Goal: Obtain resource: Obtain resource

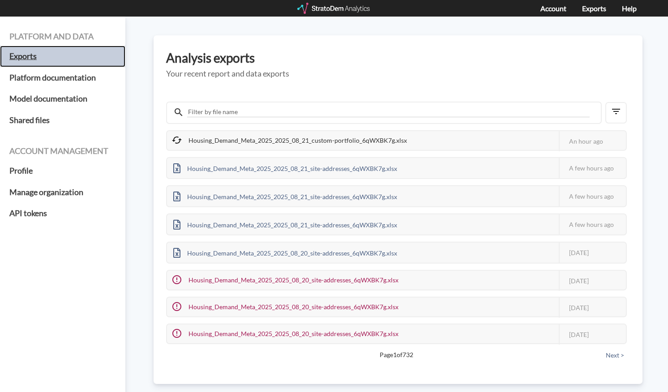
click at [32, 59] on h5 "Exports" at bounding box center [62, 56] width 125 height 21
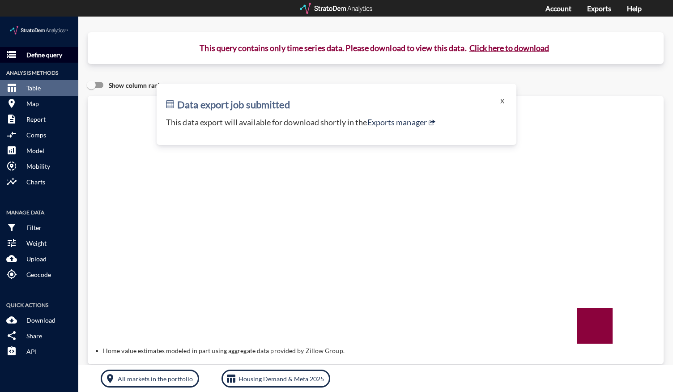
click p "Define query"
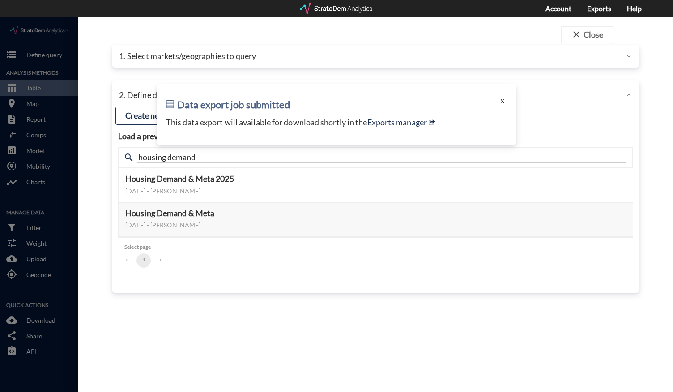
click button "X"
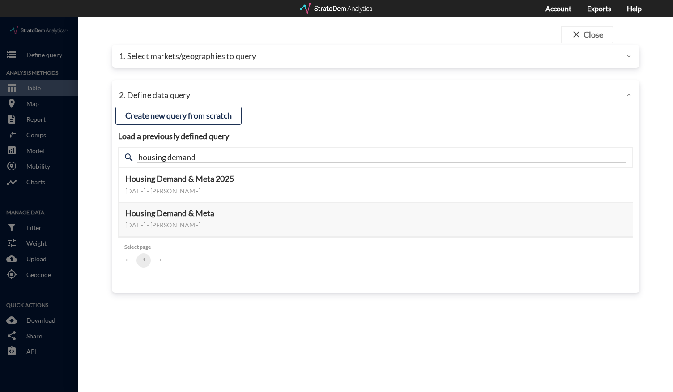
click div "1. Select markets/geographies to query"
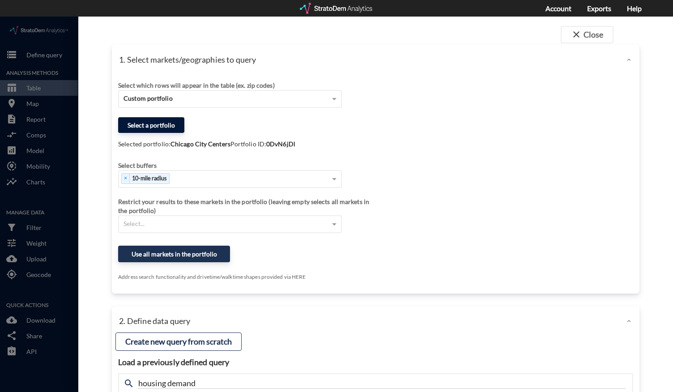
click button "Select a portfolio"
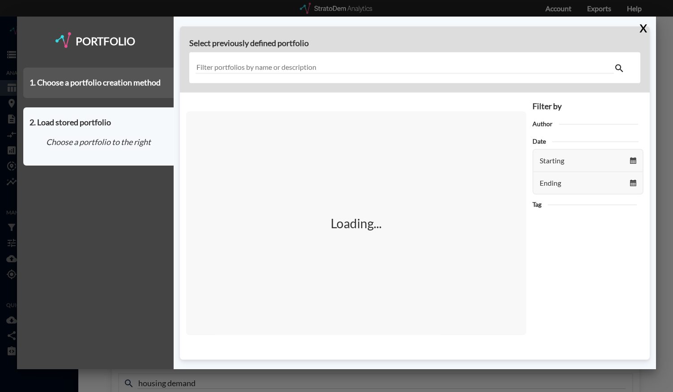
click at [133, 82] on div "1. Choose a portfolio creation method" at bounding box center [98, 83] width 150 height 30
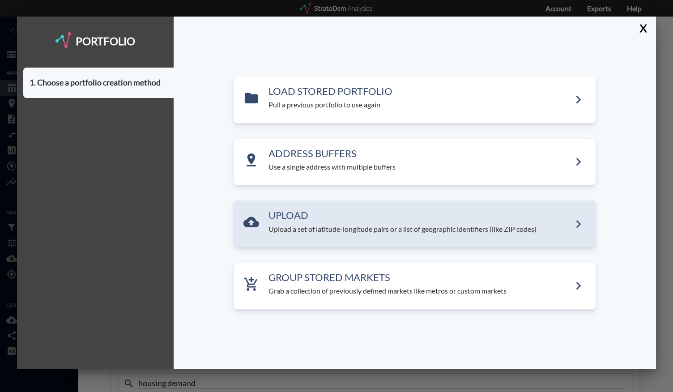
click at [306, 224] on p "Upload a set of latitude-longitude pairs or a list of geographic identifiers (l…" at bounding box center [419, 229] width 302 height 10
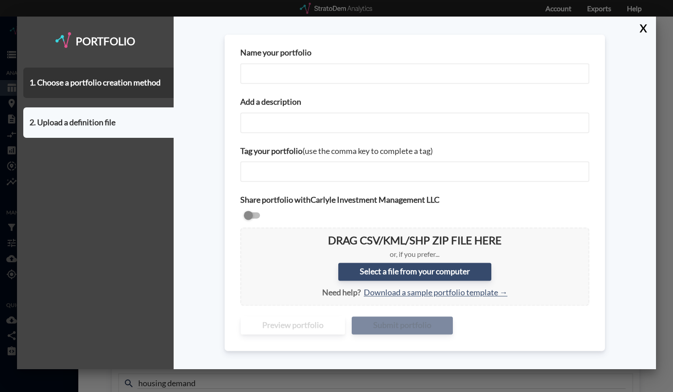
click at [279, 67] on input "Name your portfolio" at bounding box center [414, 73] width 349 height 21
type input "Chicago City Centers - Part 1"
paste input "Chicago City Centers - Part 1"
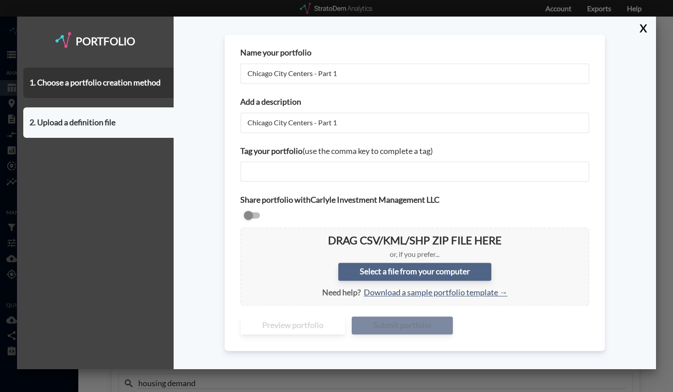
type input "Chicago City Centers - Part 1"
click at [370, 272] on label "Select a file from your computer" at bounding box center [414, 272] width 153 height 18
click at [247, 234] on input "Select a file from your computer" at bounding box center [247, 234] width 0 height 0
type input "C:\fakepath\Chicago City Centers - August 2025 v2 - Part 1.csv"
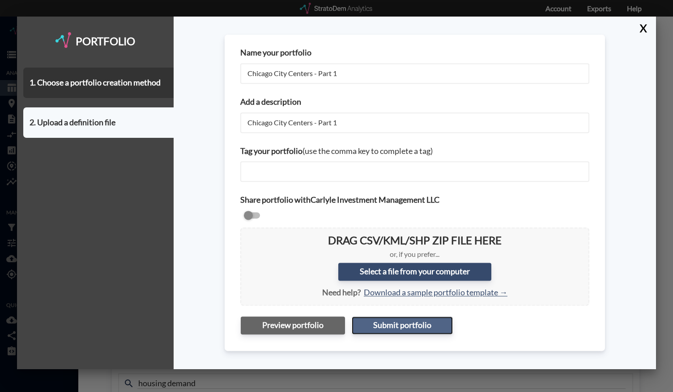
click at [395, 328] on button "Submit portfolio" at bounding box center [402, 325] width 101 height 18
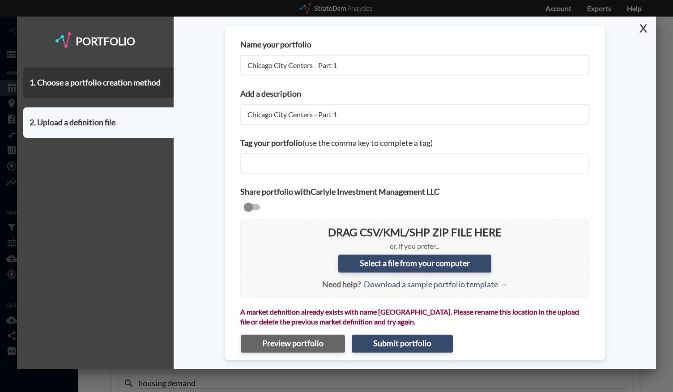
click at [642, 30] on button "X" at bounding box center [642, 28] width 16 height 23
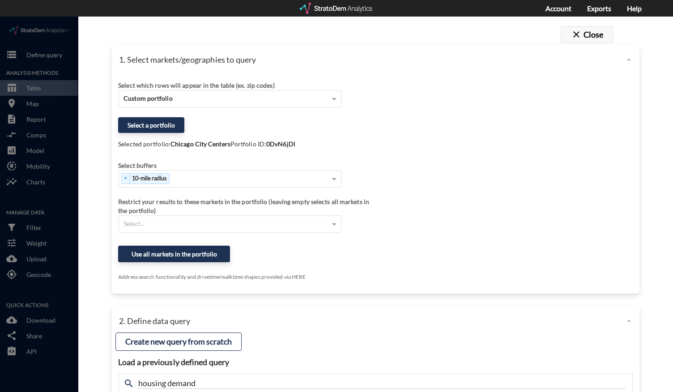
click button "close Close"
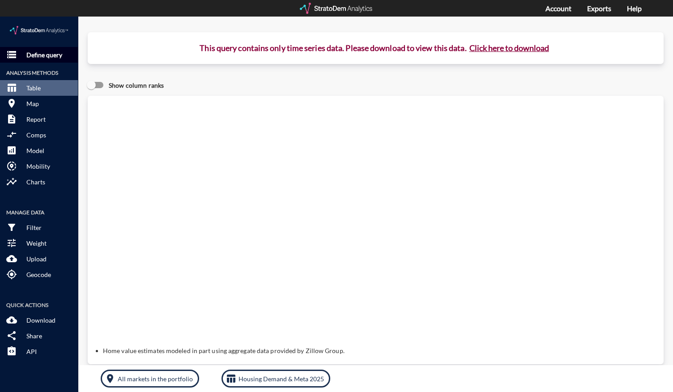
click p "Define query"
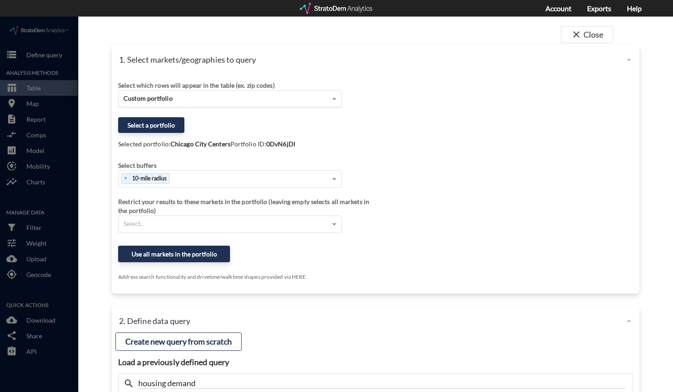
click div "Custom portfolio"
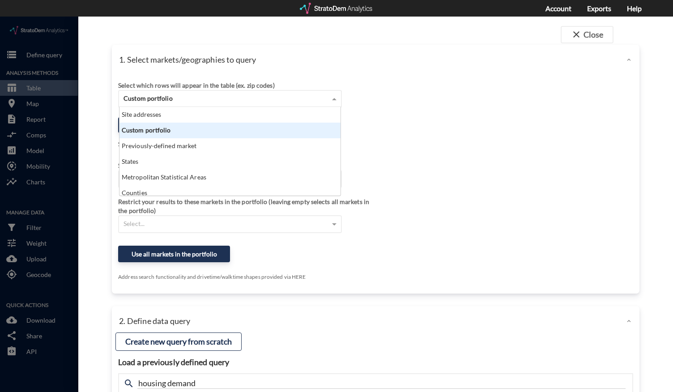
scroll to position [81, 216]
click span "close"
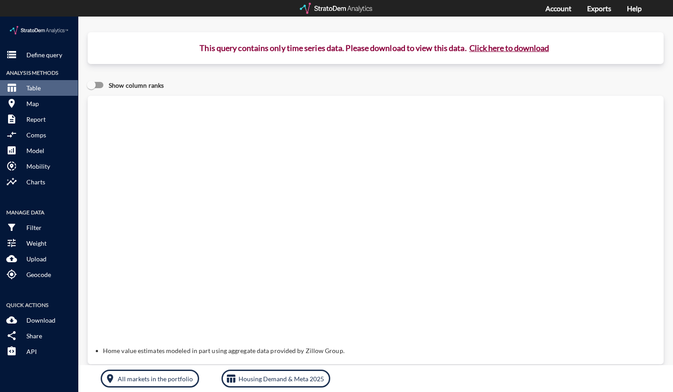
click at [315, 3] on div at bounding box center [337, 8] width 74 height 11
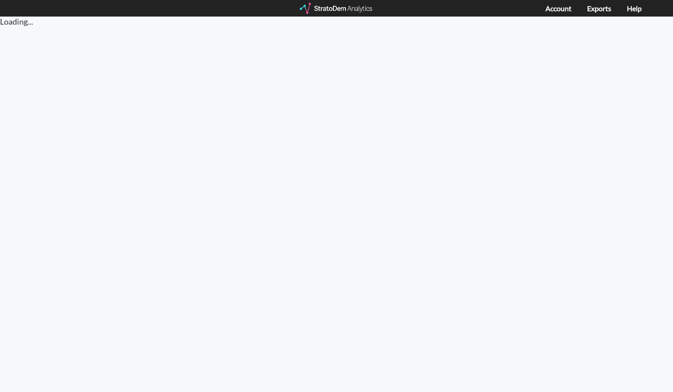
click at [74, 138] on html "Loading..." at bounding box center [336, 204] width 673 height 375
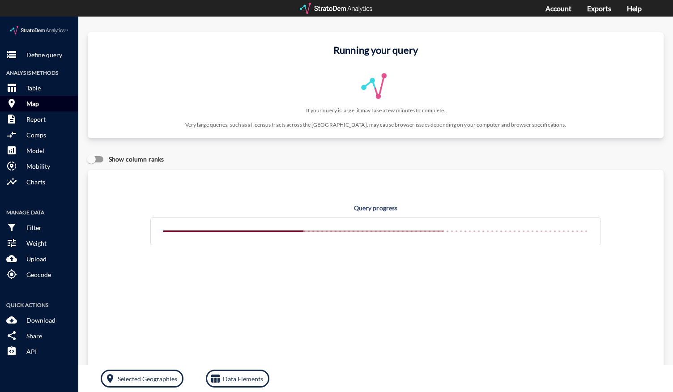
click p "Map"
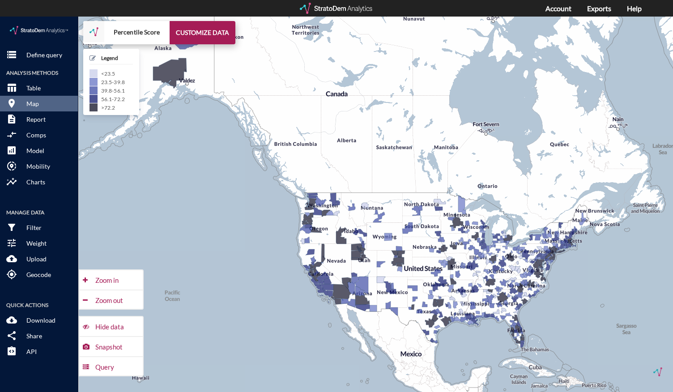
click at [341, 13] on div at bounding box center [337, 8] width 74 height 11
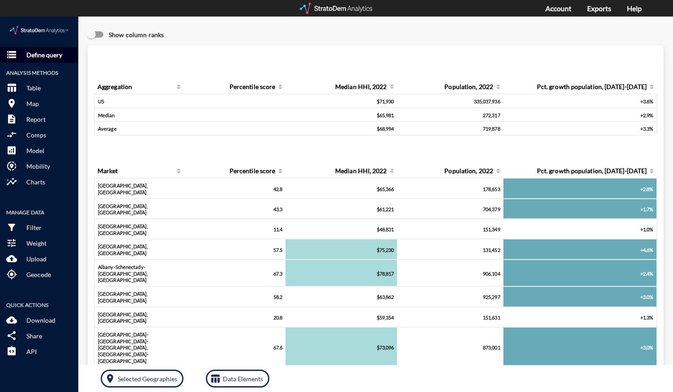
click p "Define query"
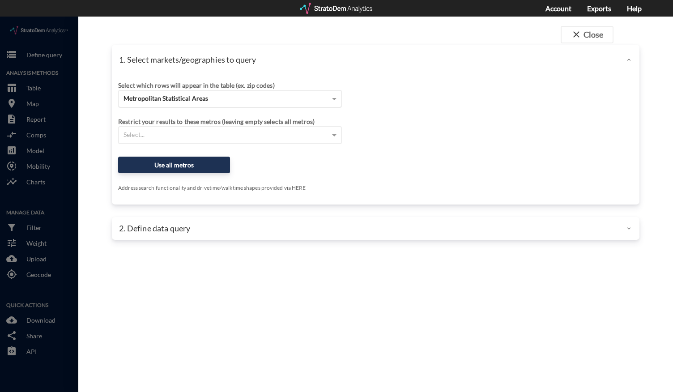
click div "Metropolitan Statistical Areas"
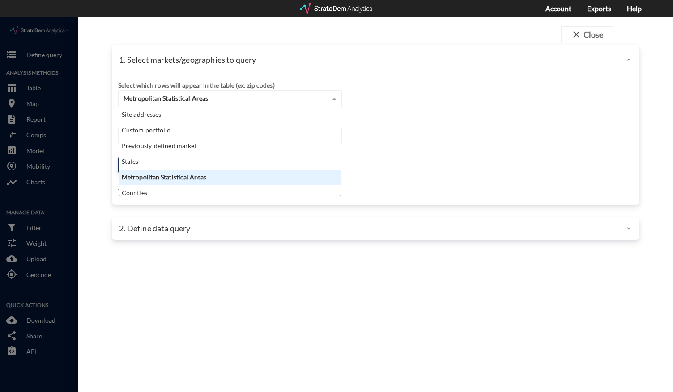
scroll to position [81, 216]
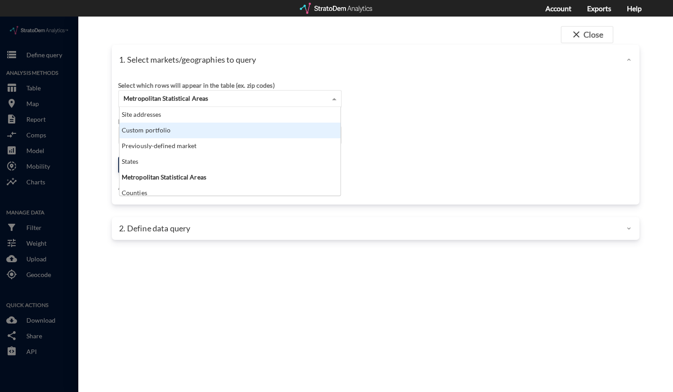
click div "Custom portfolio"
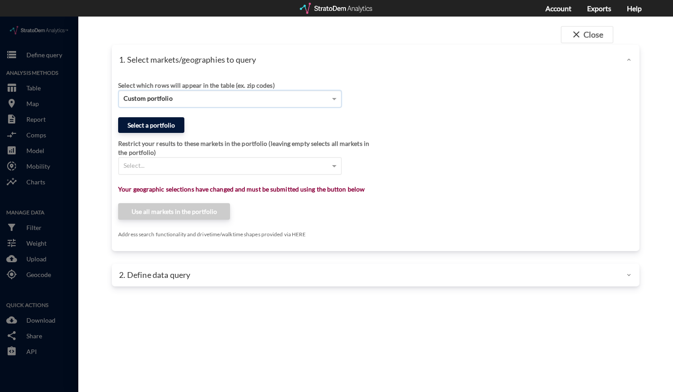
click button "Select a portfolio"
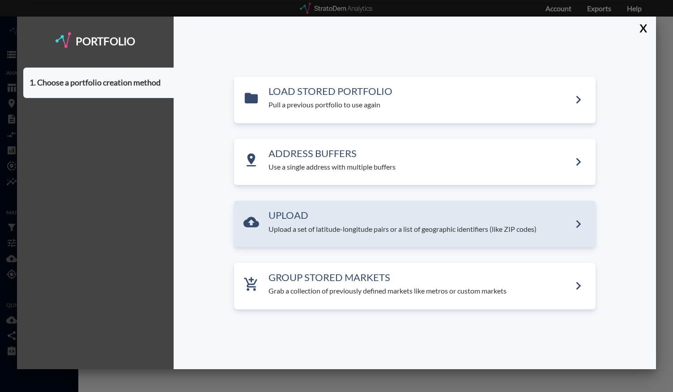
click at [328, 230] on p "Upload a set of latitude-longitude pairs or a list of geographic identifiers (l…" at bounding box center [419, 229] width 302 height 10
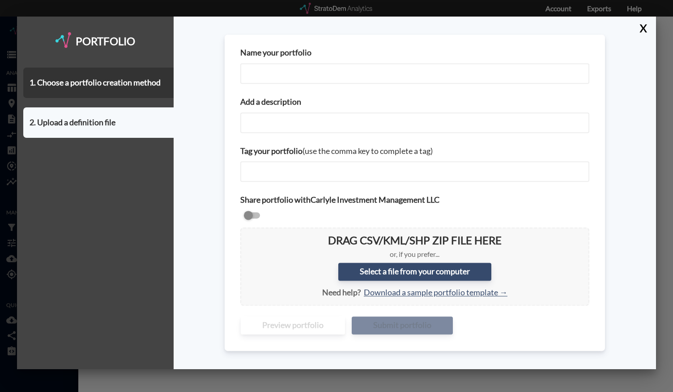
click at [309, 71] on input "Name your portfolio" at bounding box center [414, 73] width 349 height 21
click at [328, 77] on input "c" at bounding box center [414, 73] width 349 height 21
type input "Chicago City Centers - Part 1"
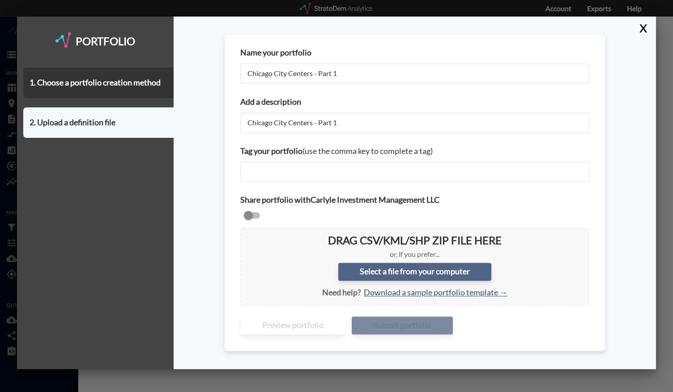
click at [397, 271] on label "Select a file from your computer" at bounding box center [414, 272] width 153 height 18
click at [247, 234] on input "Select a file from your computer" at bounding box center [247, 234] width 0 height 0
type input "C:\fakepath\Chicago City Centers - August 2025 v3 (Part 1).csv"
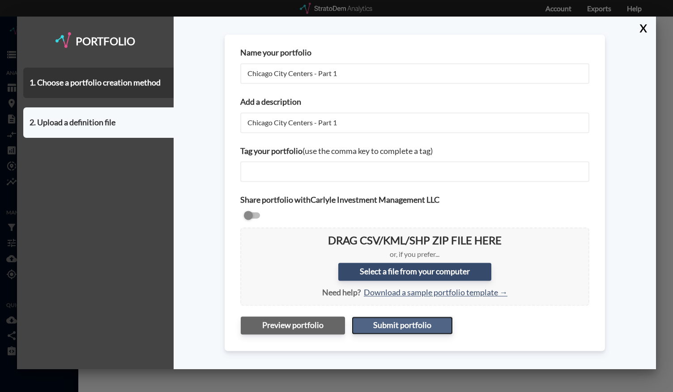
click at [391, 329] on button "Submit portfolio" at bounding box center [402, 325] width 101 height 18
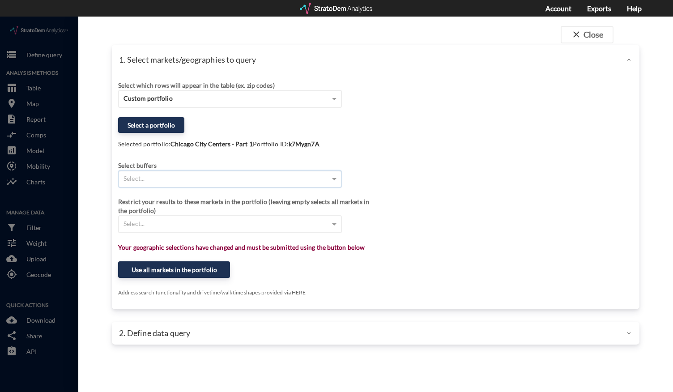
click div "Select..."
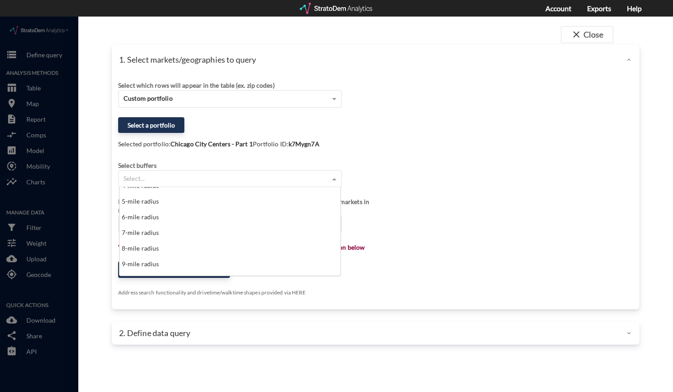
scroll to position [111, 0]
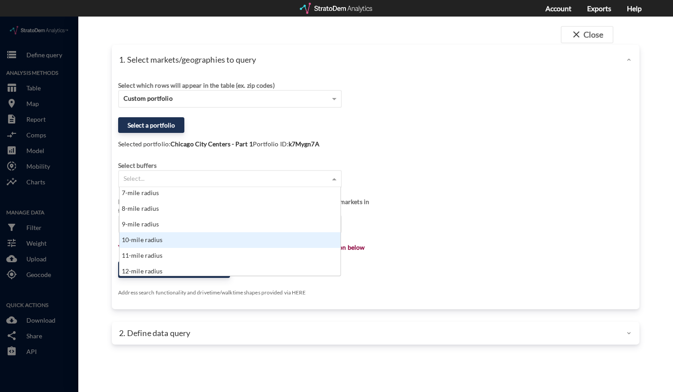
click div "10-mile radius"
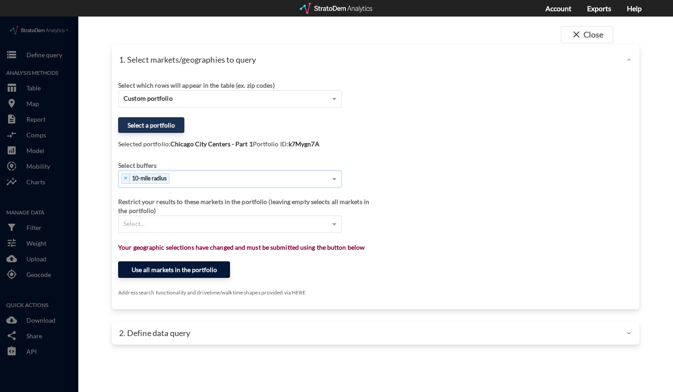
click button "Use all markets in the portfolio"
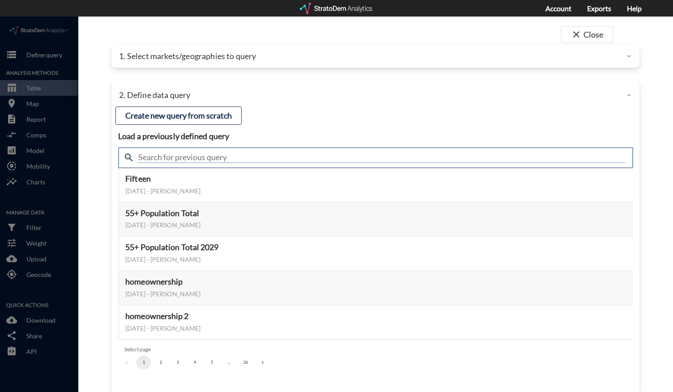
click input "text"
type input "housing demand"
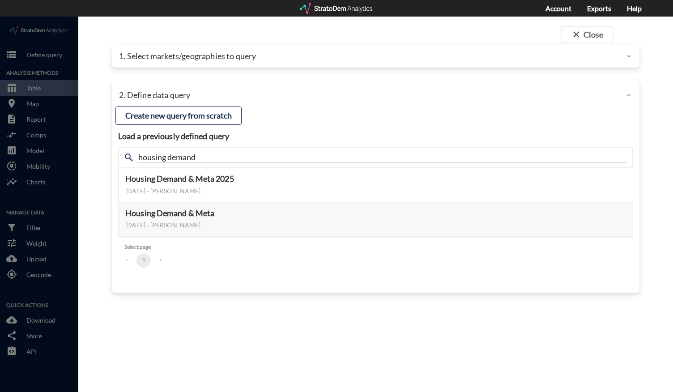
click div "close Close 1. Select markets/geographies to query Select which rows will appea…"
click button "Select this query"
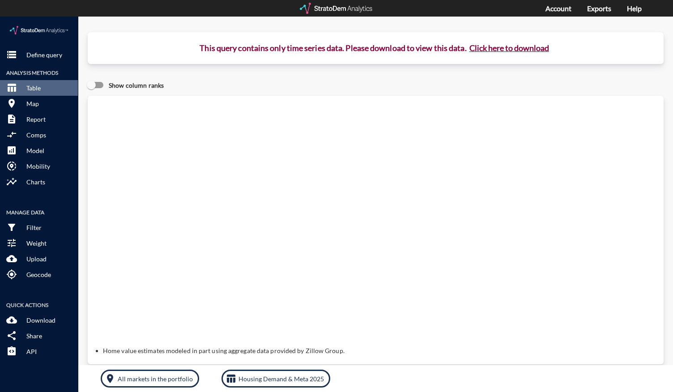
click button "Click here to download"
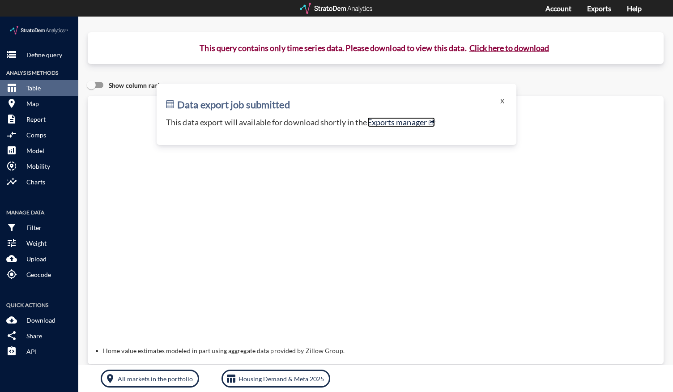
click link "Exports manager"
